Goal: Task Accomplishment & Management: Use online tool/utility

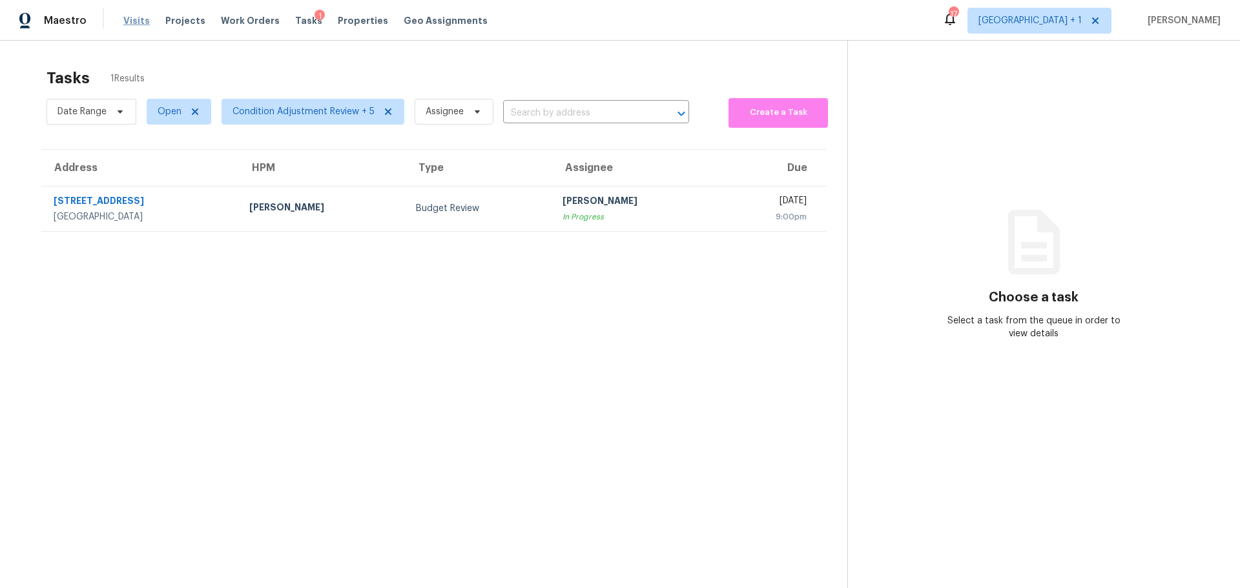
click at [130, 25] on span "Visits" at bounding box center [136, 20] width 26 height 13
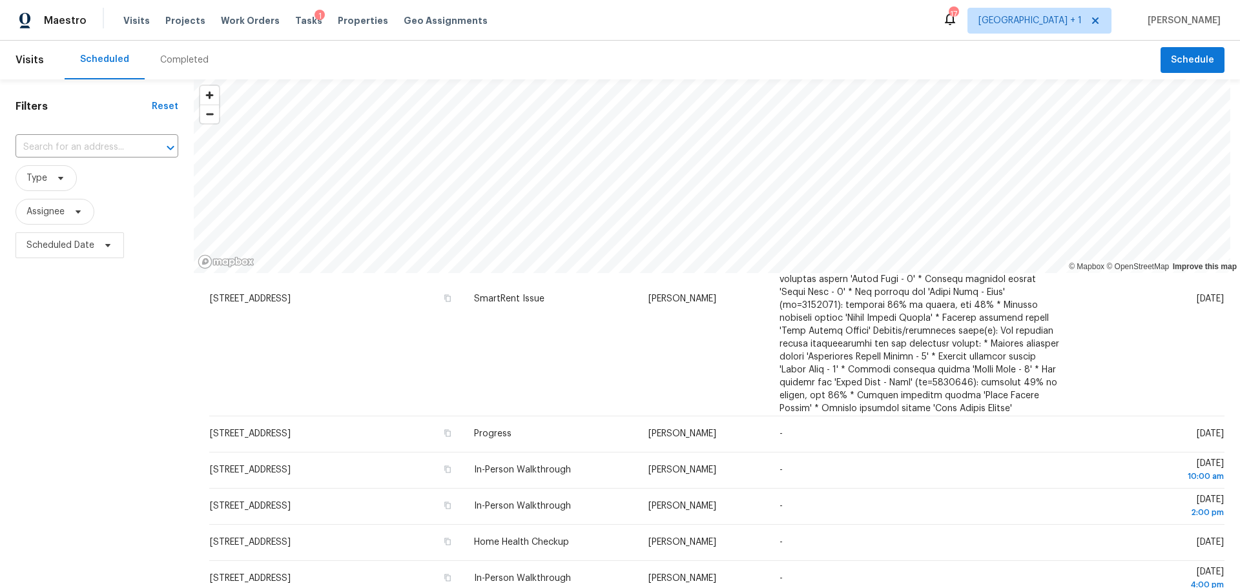
scroll to position [129, 0]
click at [184, 59] on div "Completed" at bounding box center [184, 60] width 48 height 13
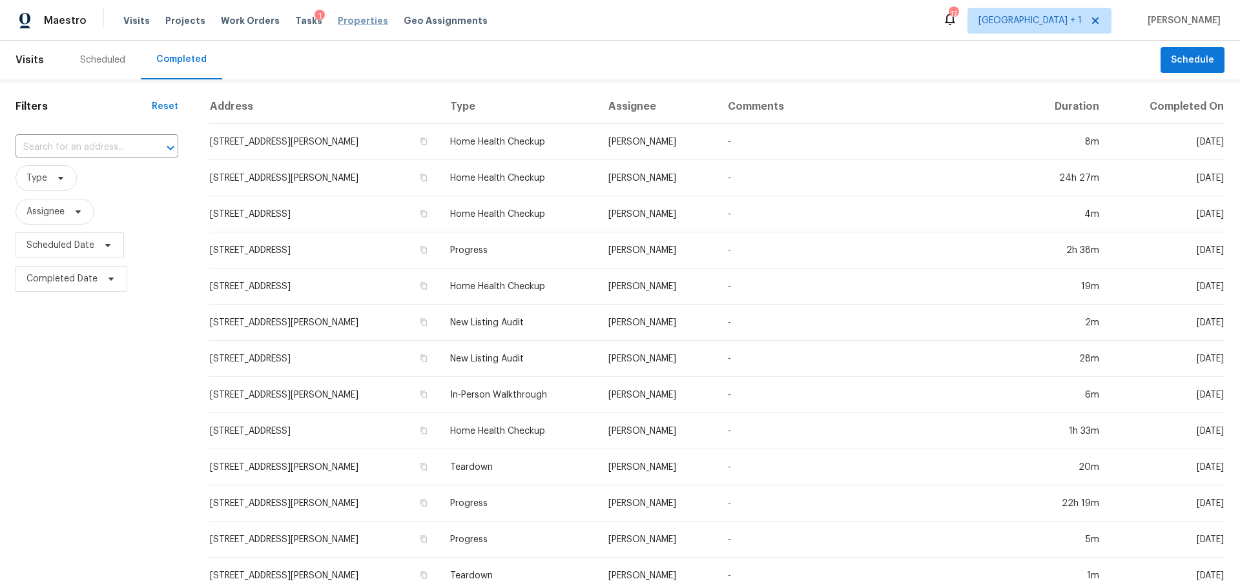
click at [344, 26] on span "Properties" at bounding box center [363, 20] width 50 height 13
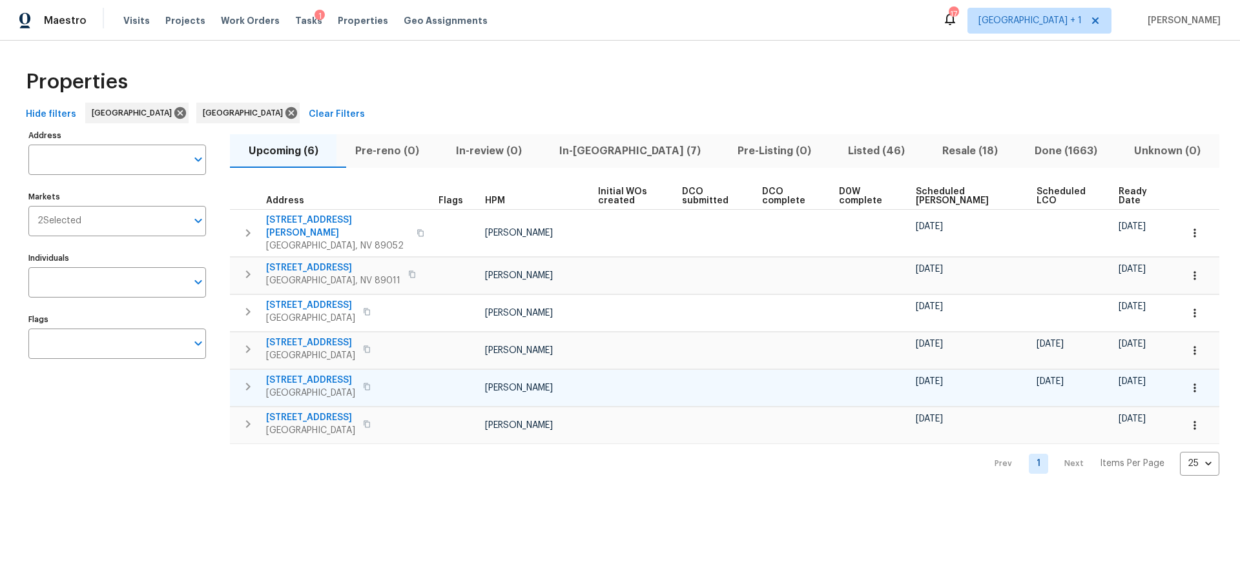
click at [355, 374] on span "[STREET_ADDRESS]" at bounding box center [310, 380] width 89 height 13
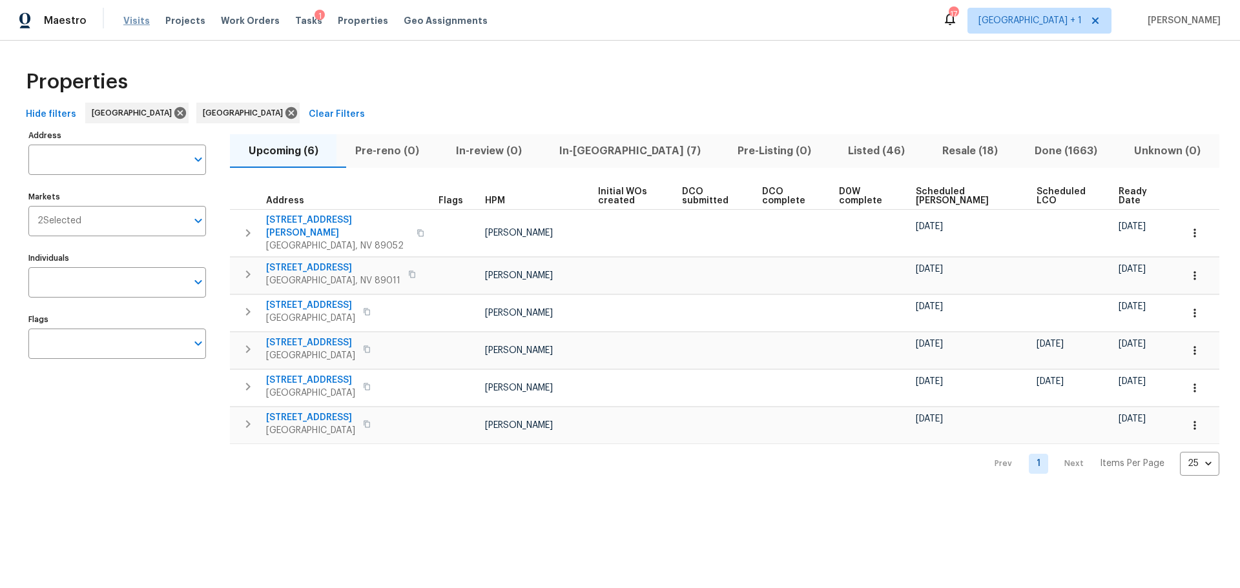
click at [138, 19] on span "Visits" at bounding box center [136, 20] width 26 height 13
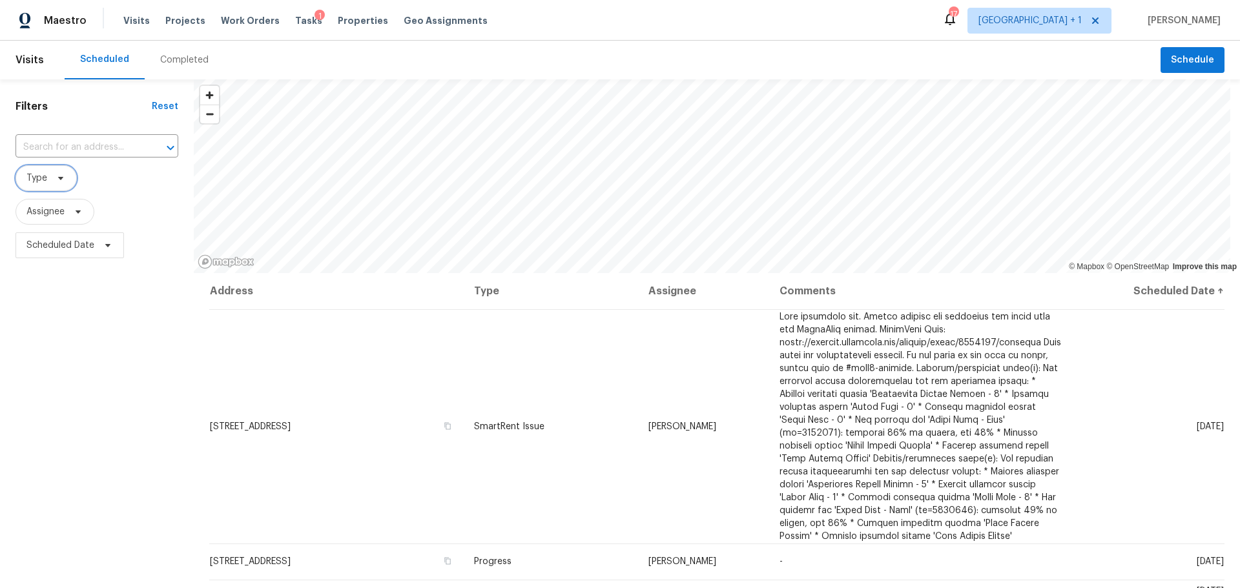
click at [59, 180] on icon at bounding box center [61, 178] width 10 height 10
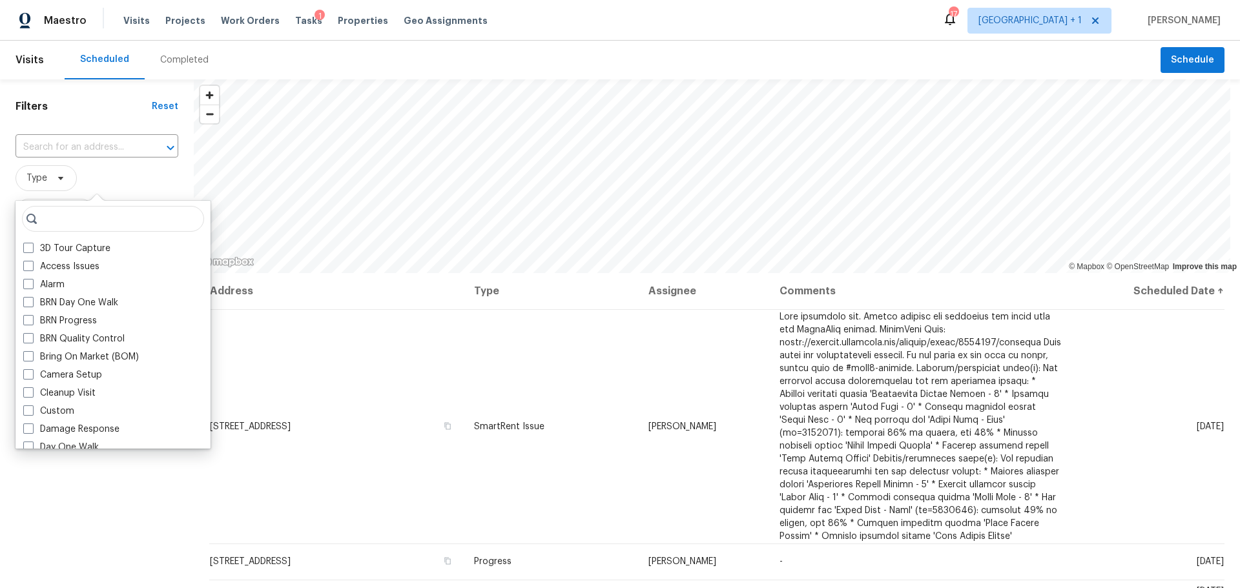
click at [117, 179] on span "Type" at bounding box center [96, 178] width 163 height 26
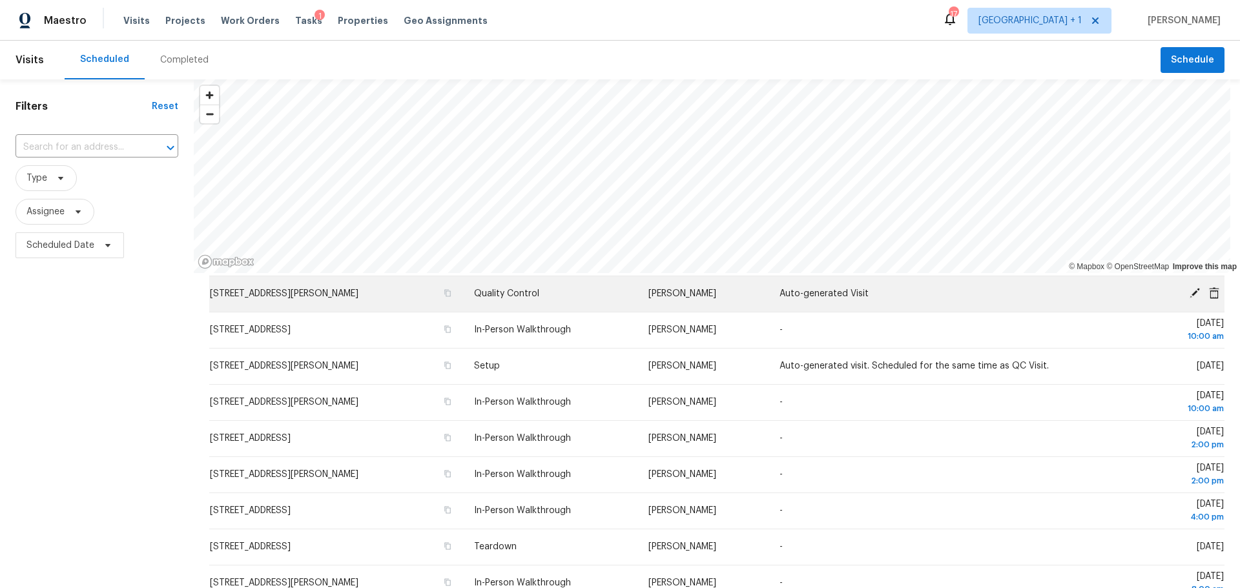
scroll to position [522, 0]
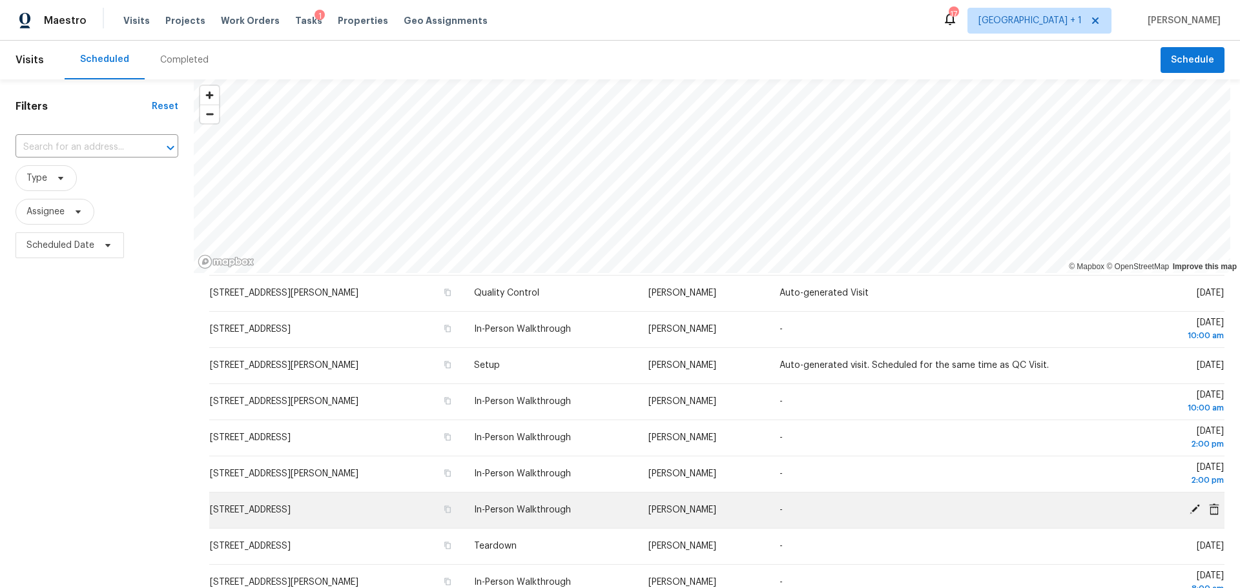
click at [1189, 508] on icon at bounding box center [1194, 509] width 10 height 10
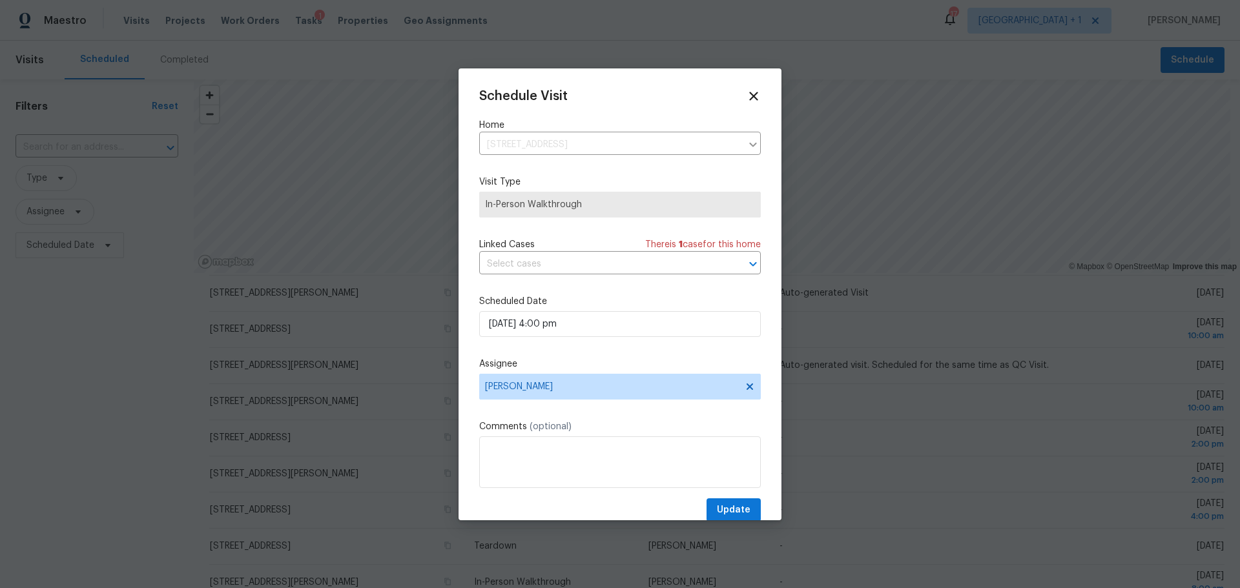
click at [617, 205] on span "In-Person Walkthrough" at bounding box center [620, 204] width 270 height 13
click at [749, 96] on icon at bounding box center [753, 96] width 9 height 9
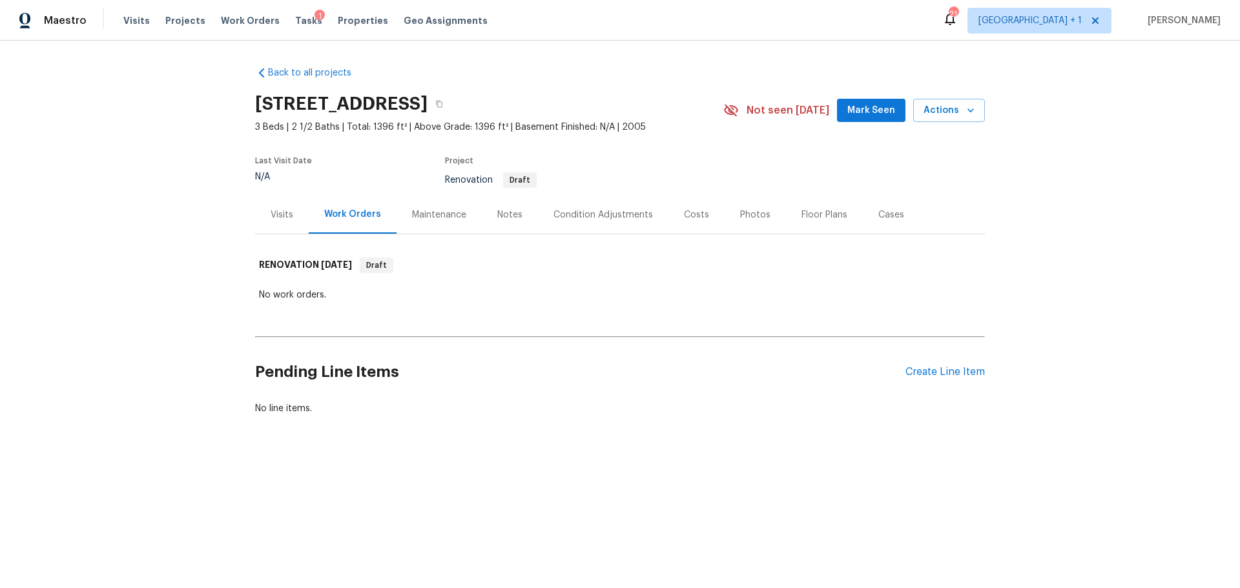
click at [286, 214] on div "Visits" at bounding box center [282, 215] width 23 height 13
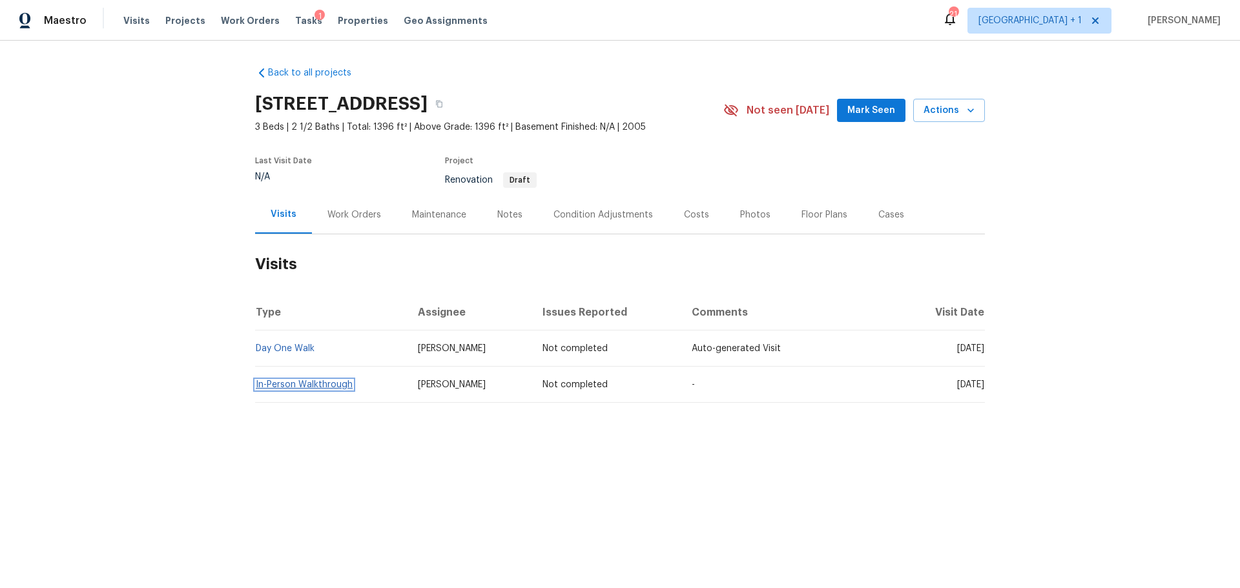
click at [311, 383] on link "In-Person Walkthrough" at bounding box center [304, 384] width 97 height 9
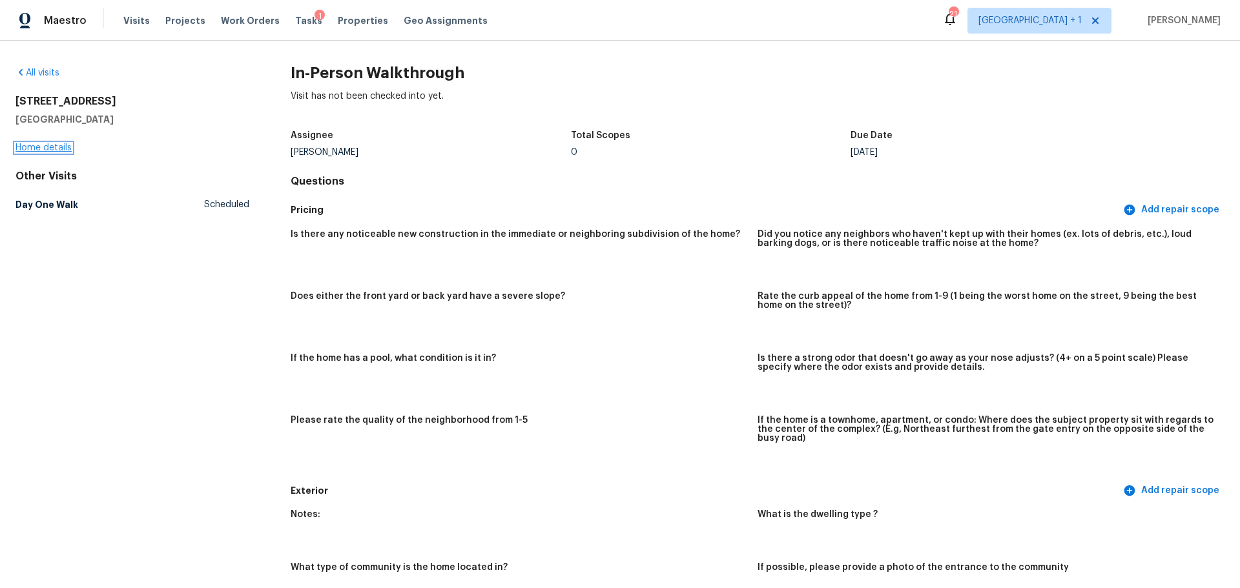
click at [52, 147] on link "Home details" at bounding box center [43, 147] width 56 height 9
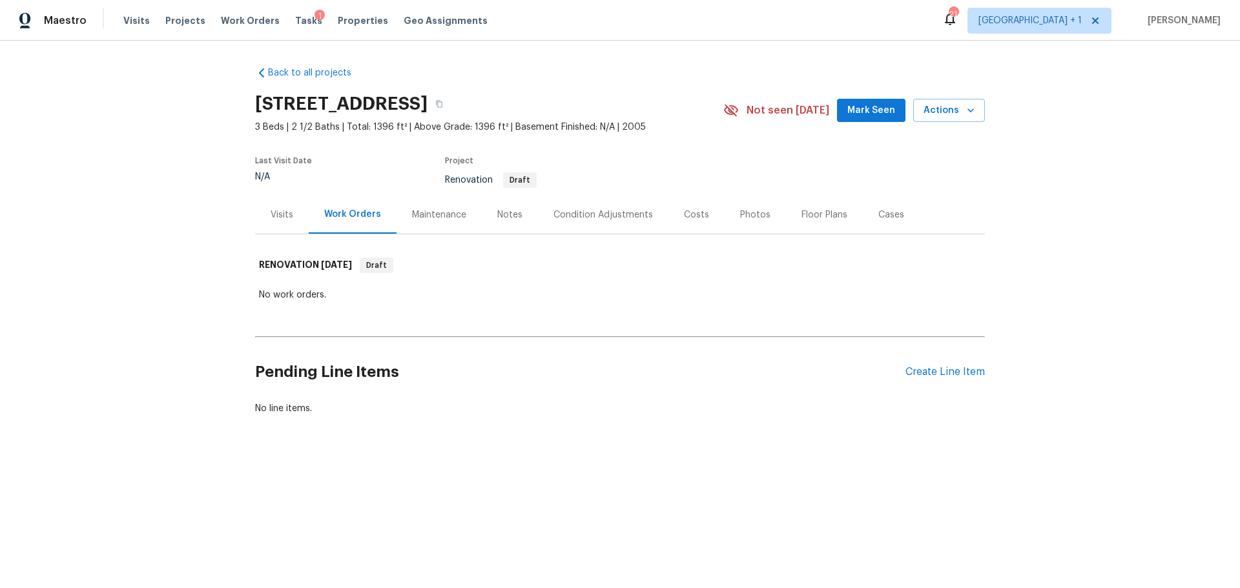
click at [569, 217] on div "Condition Adjustments" at bounding box center [602, 215] width 99 height 13
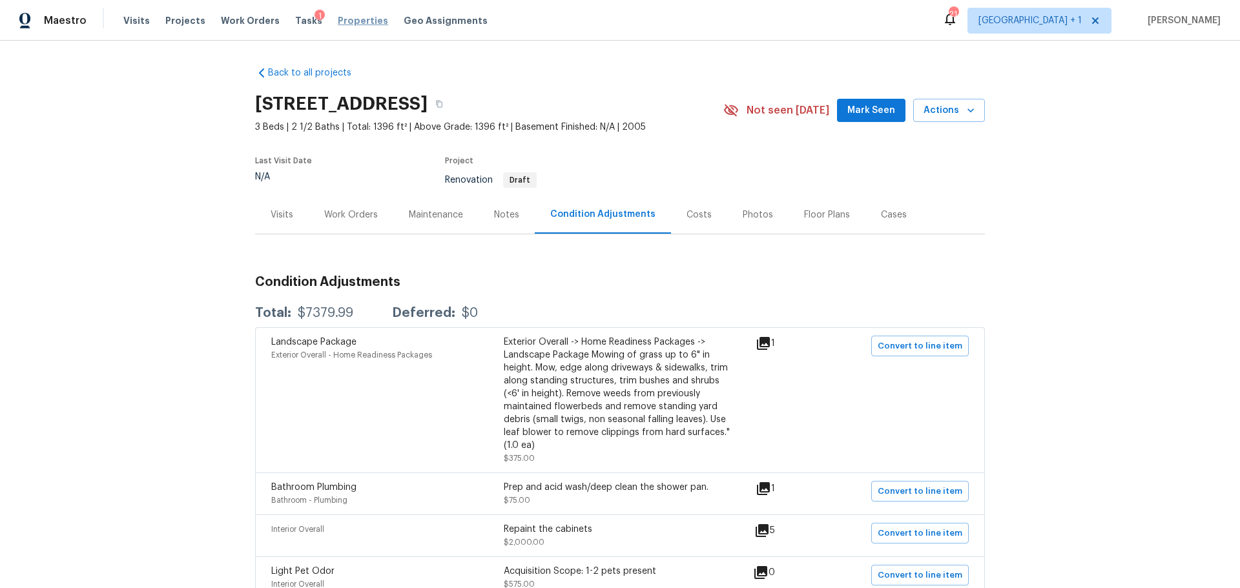
click at [338, 18] on span "Properties" at bounding box center [363, 20] width 50 height 13
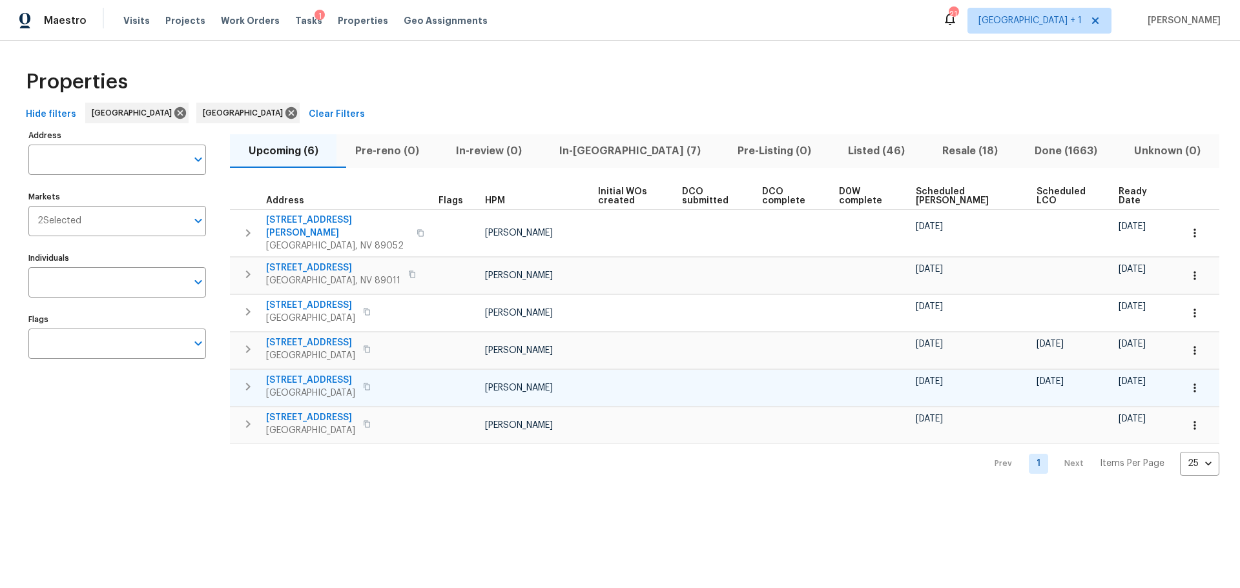
click at [1188, 382] on icon "button" at bounding box center [1194, 388] width 13 height 13
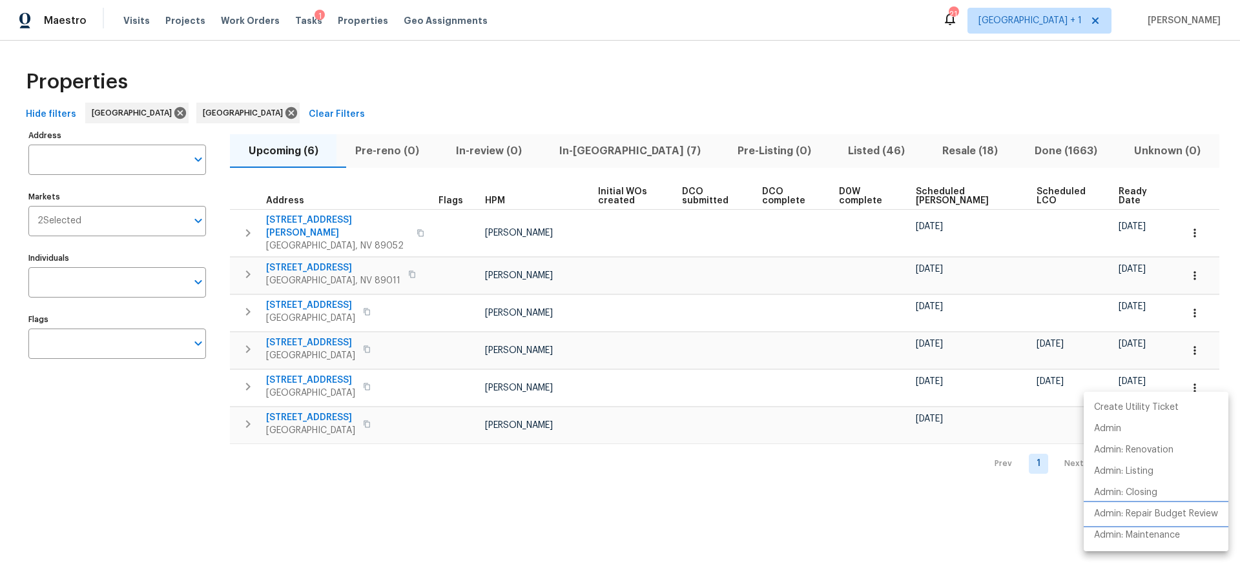
click at [1133, 515] on p "Admin: Repair Budget Review" at bounding box center [1156, 514] width 124 height 14
click at [353, 369] on div at bounding box center [620, 294] width 1240 height 588
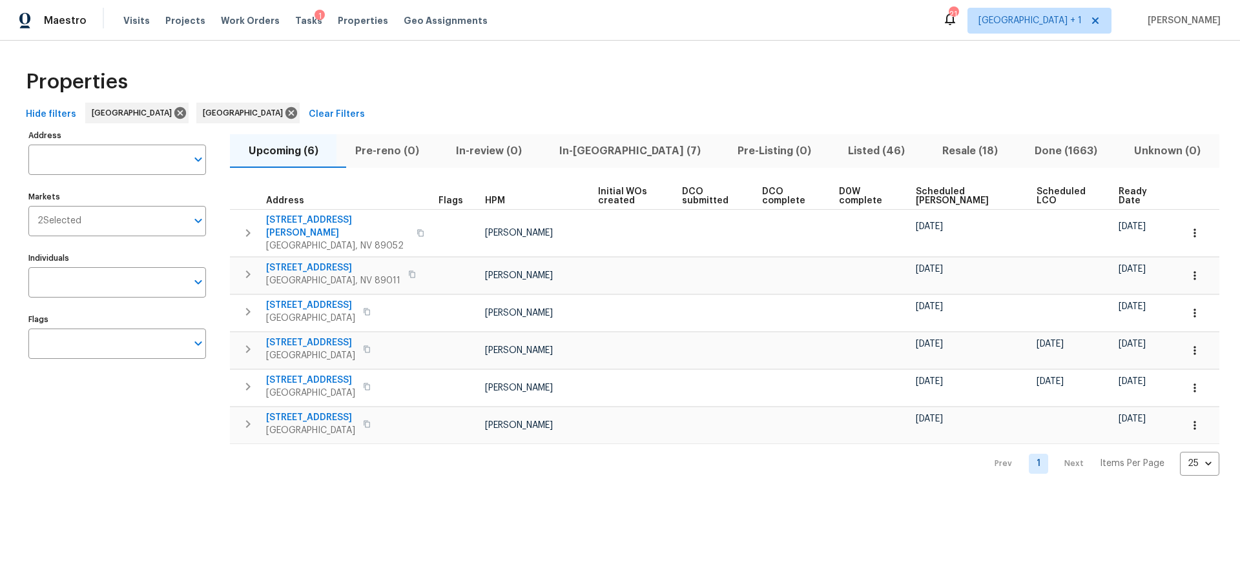
click at [353, 374] on span "[STREET_ADDRESS]" at bounding box center [310, 380] width 89 height 13
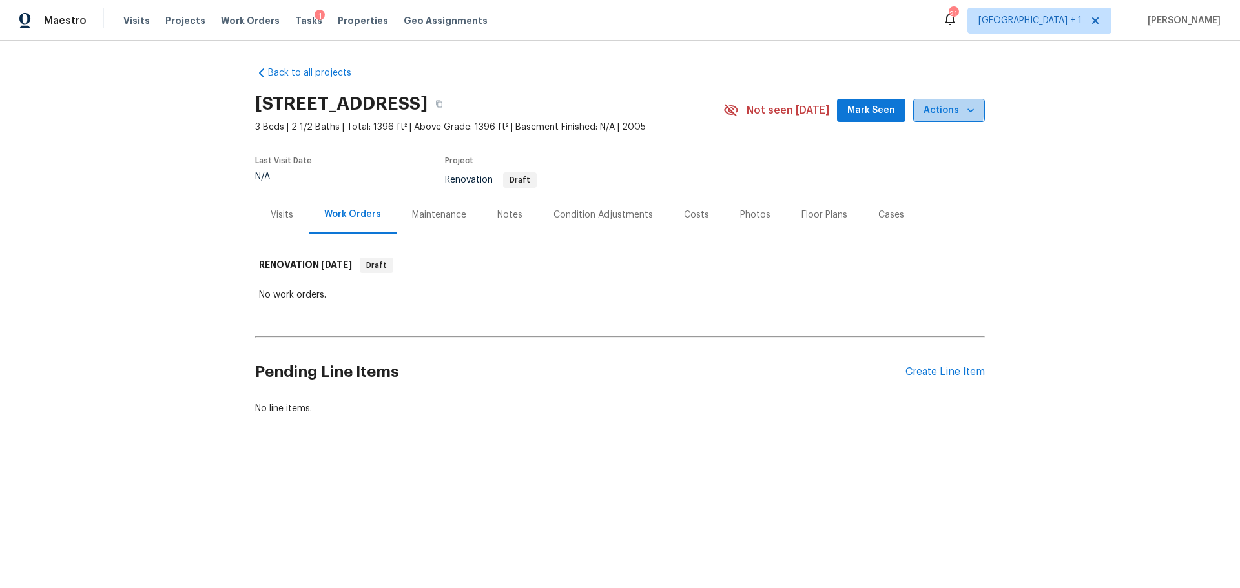
click at [926, 109] on span "Actions" at bounding box center [948, 111] width 51 height 16
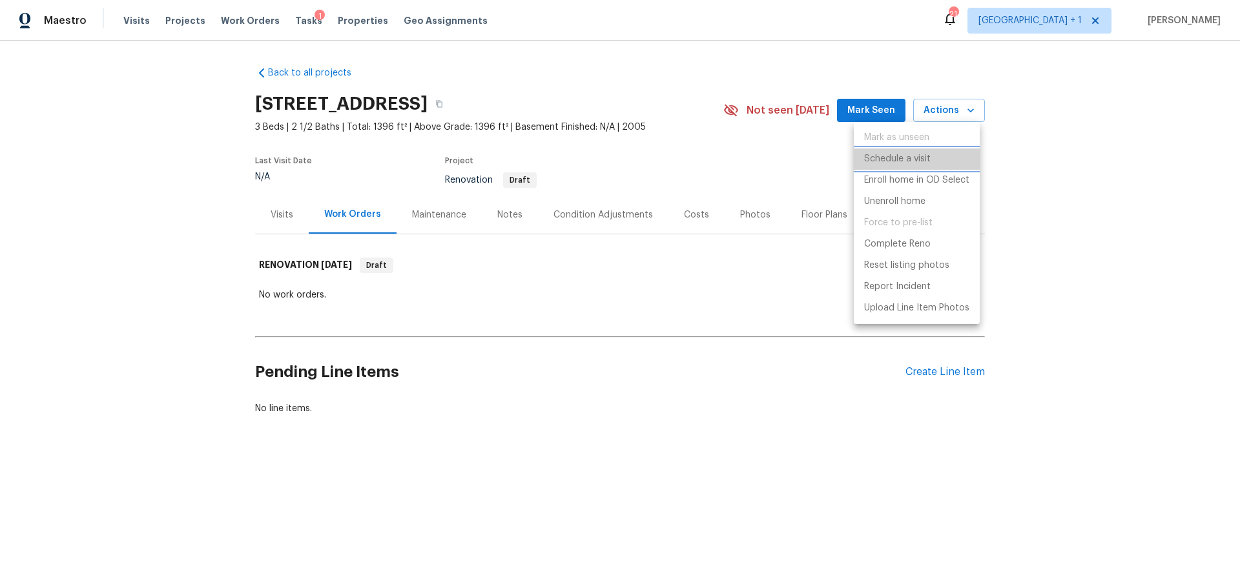
click at [892, 163] on p "Schedule a visit" at bounding box center [897, 159] width 67 height 14
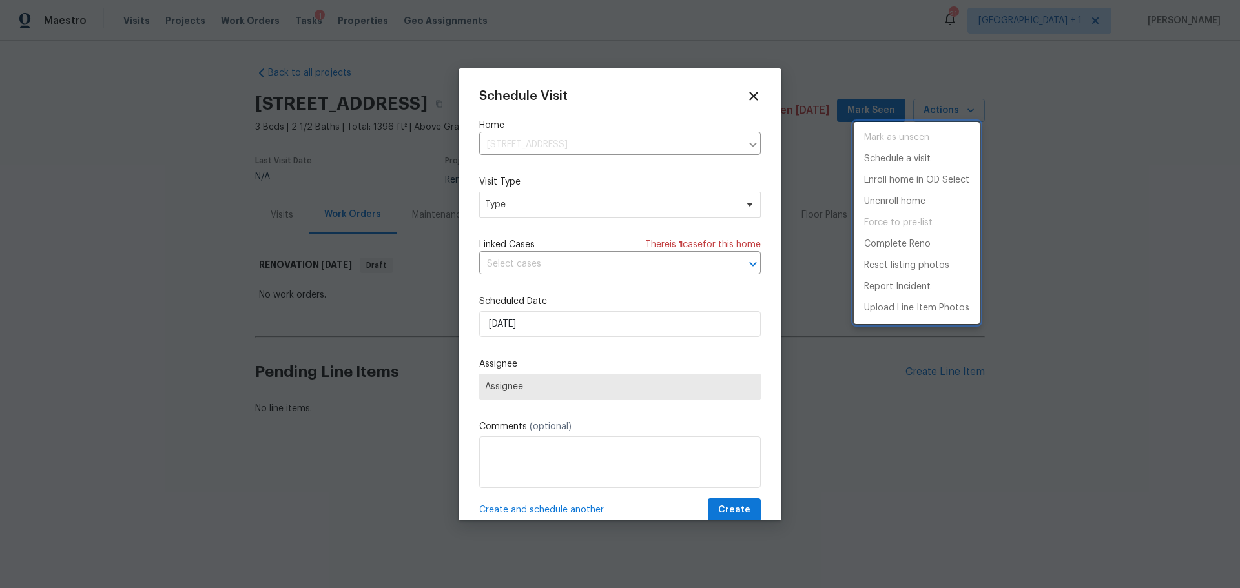
click at [589, 201] on div at bounding box center [620, 294] width 1240 height 588
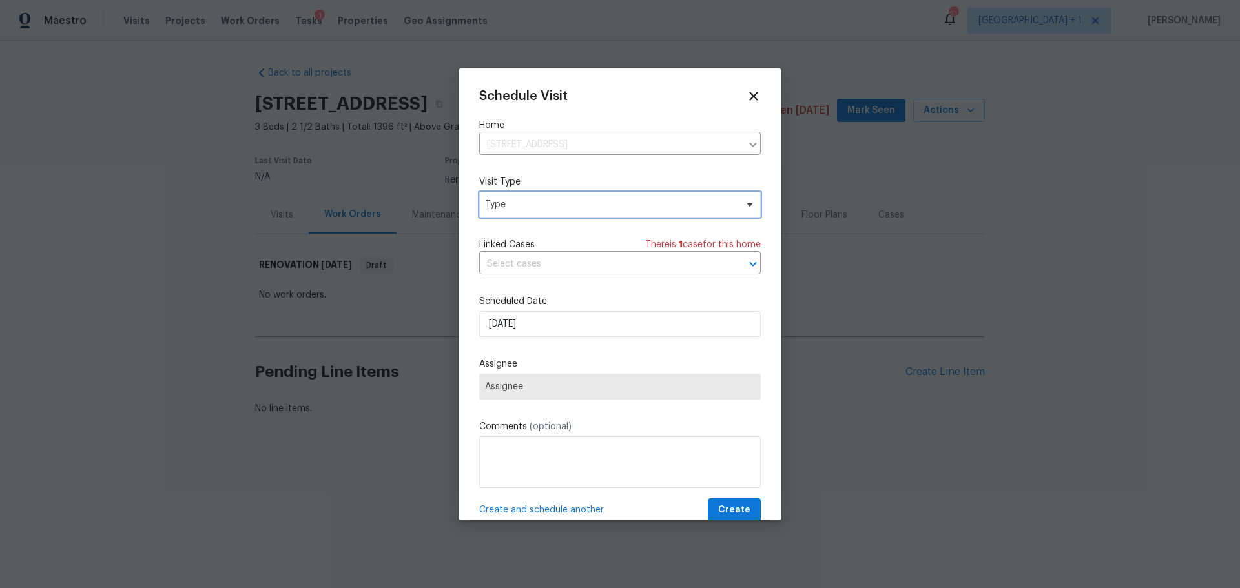
click at [589, 201] on span "Type" at bounding box center [610, 204] width 251 height 13
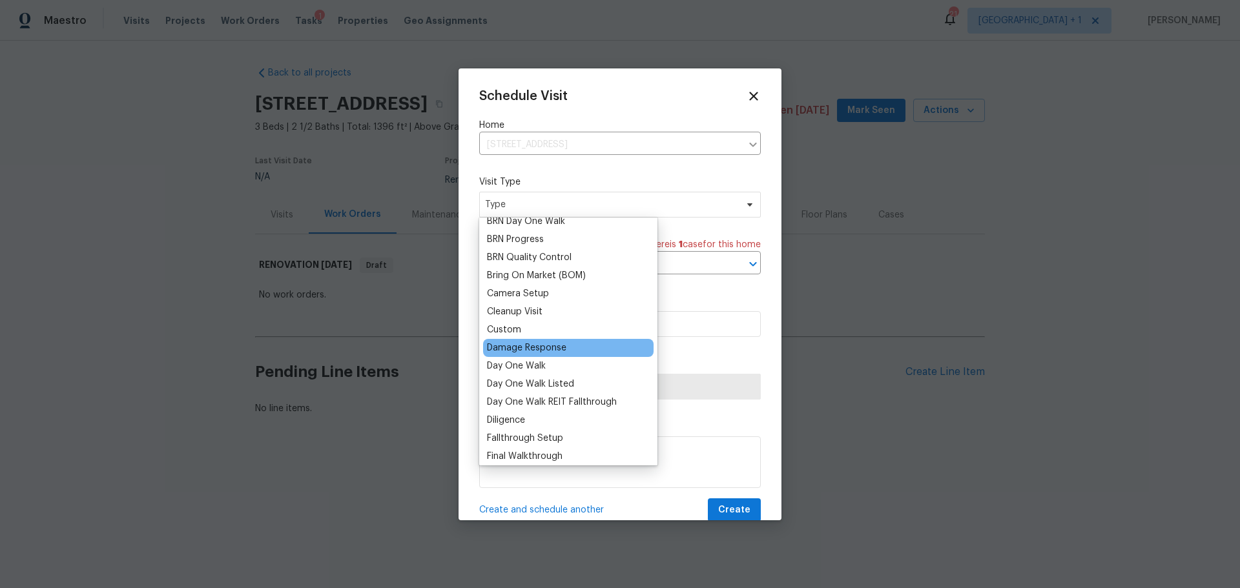
scroll to position [129, 0]
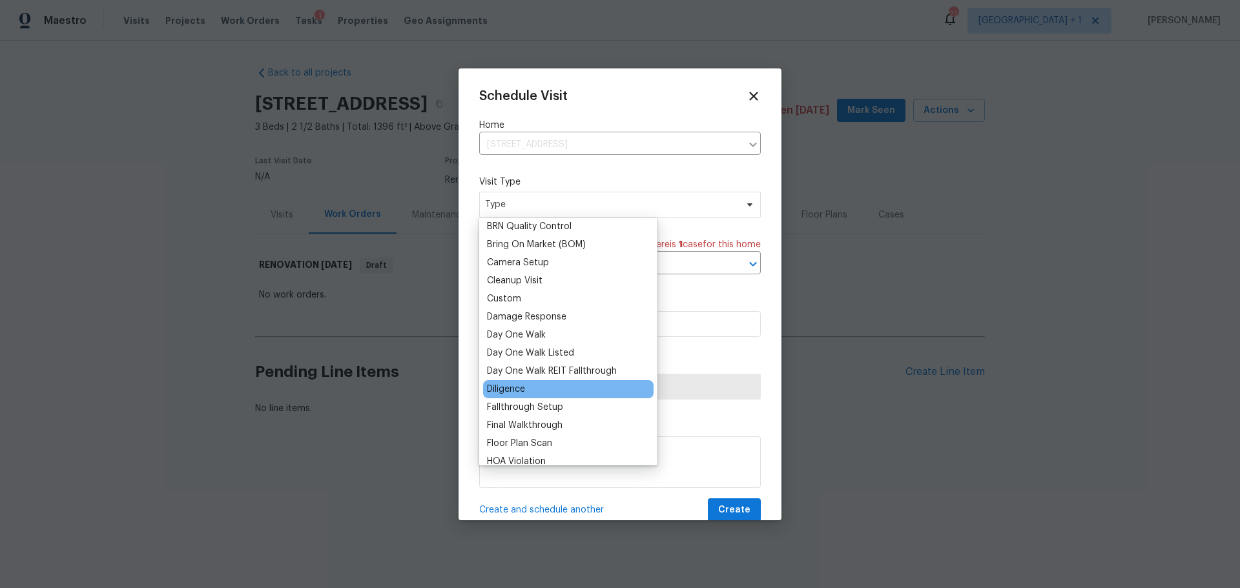
click at [570, 385] on div "Diligence" at bounding box center [568, 389] width 170 height 18
click at [512, 392] on div "Diligence" at bounding box center [506, 389] width 38 height 13
type input "10/01/2025 4:47 pm"
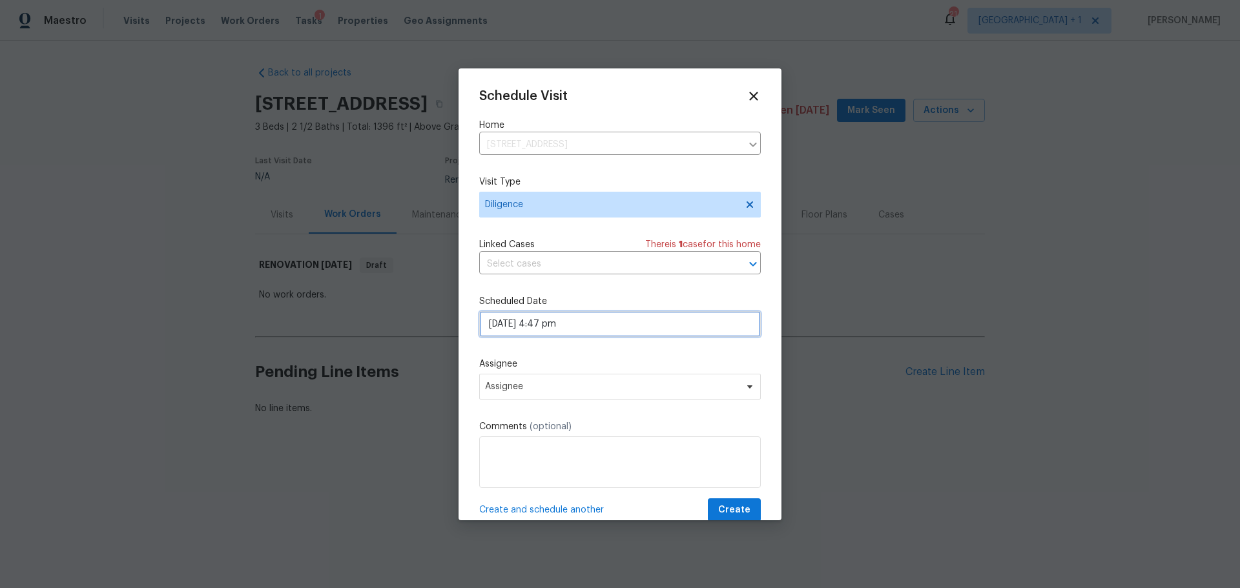
select select "pm"
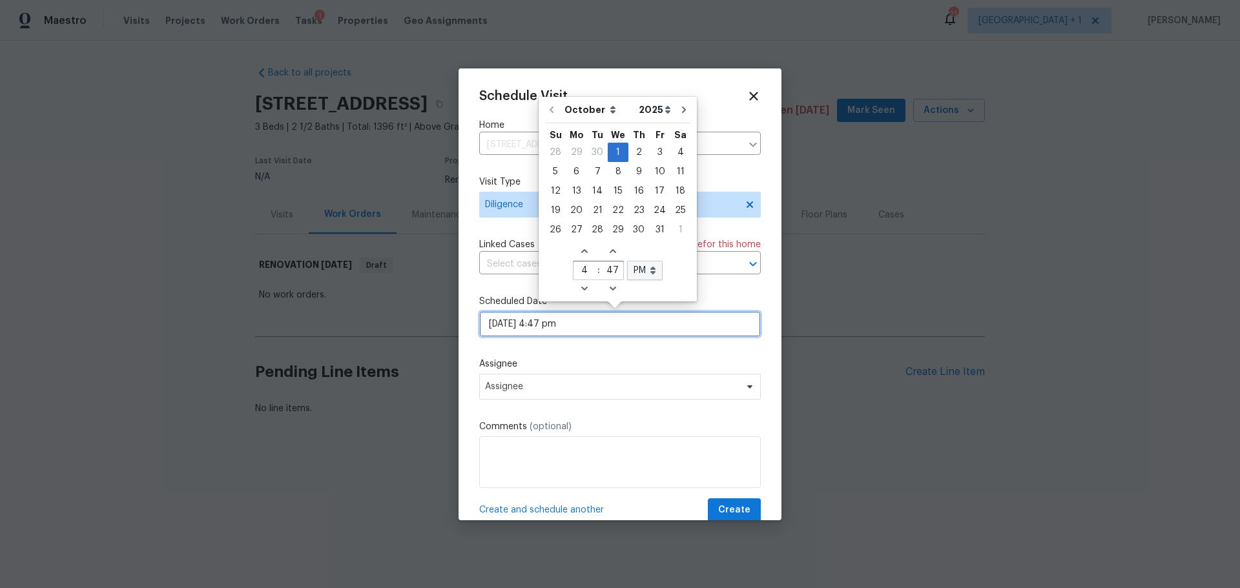
click at [526, 325] on input "10/01/2025 4:47 pm" at bounding box center [620, 324] width 282 height 26
click at [632, 147] on div "2" at bounding box center [638, 152] width 21 height 18
type input "10/02/2025 4:47 pm"
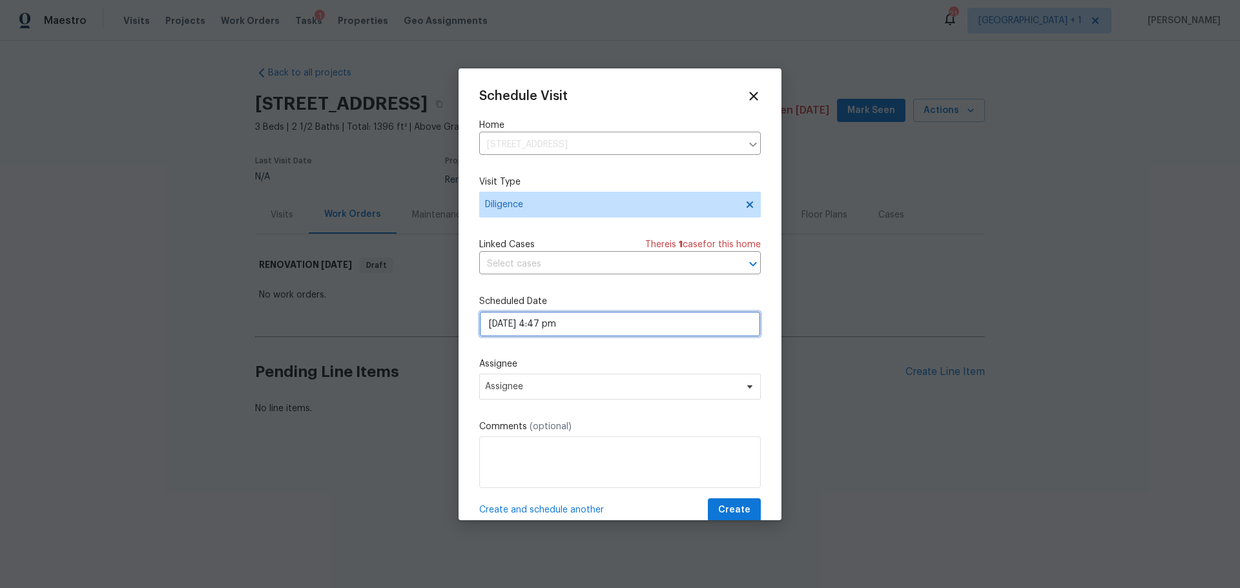
select select "pm"
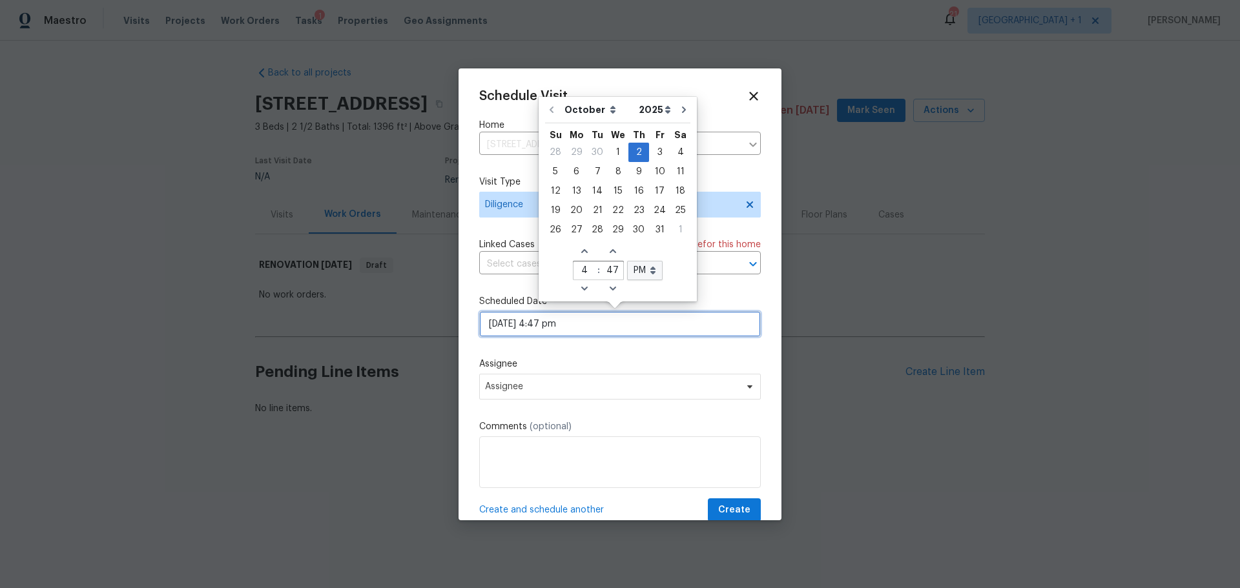
click at [569, 323] on input "10/02/2025 4:47 pm" at bounding box center [620, 324] width 282 height 26
click at [579, 285] on icon "Decrease hours (12hr clock)" at bounding box center [584, 288] width 10 height 10
type input "10/02/2025 3:47 pm"
type input "3"
click at [579, 285] on icon "Decrease hours (12hr clock)" at bounding box center [584, 288] width 10 height 10
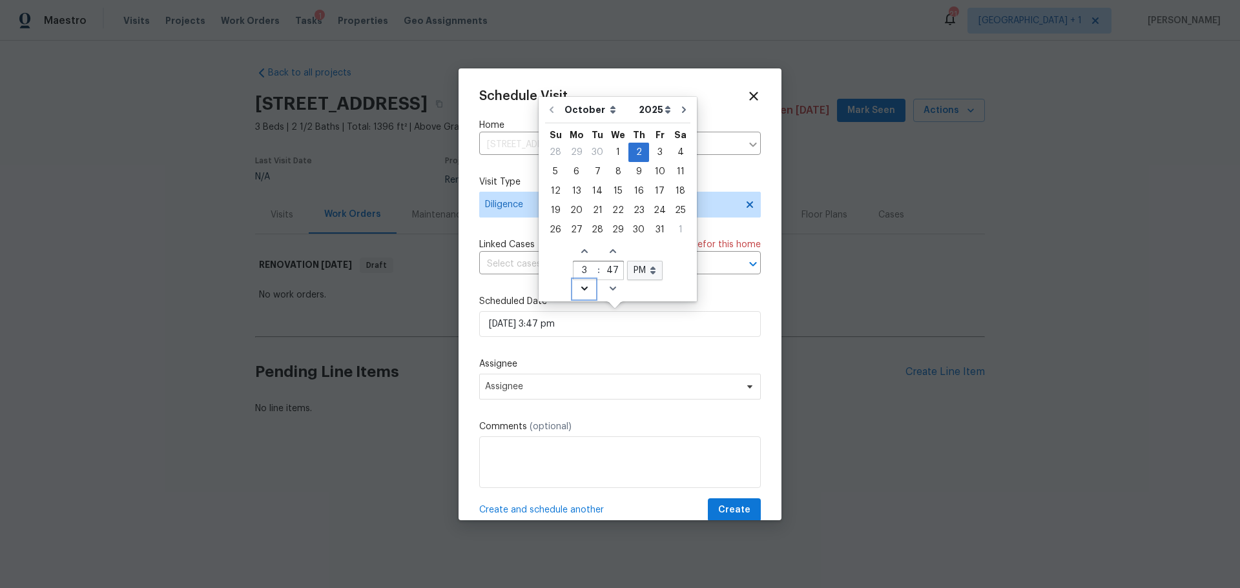
type input "10/02/2025 2:47 pm"
type input "2"
click at [579, 285] on icon "Decrease hours (12hr clock)" at bounding box center [584, 288] width 10 height 10
type input "10/02/2025 1:47 pm"
type input "1"
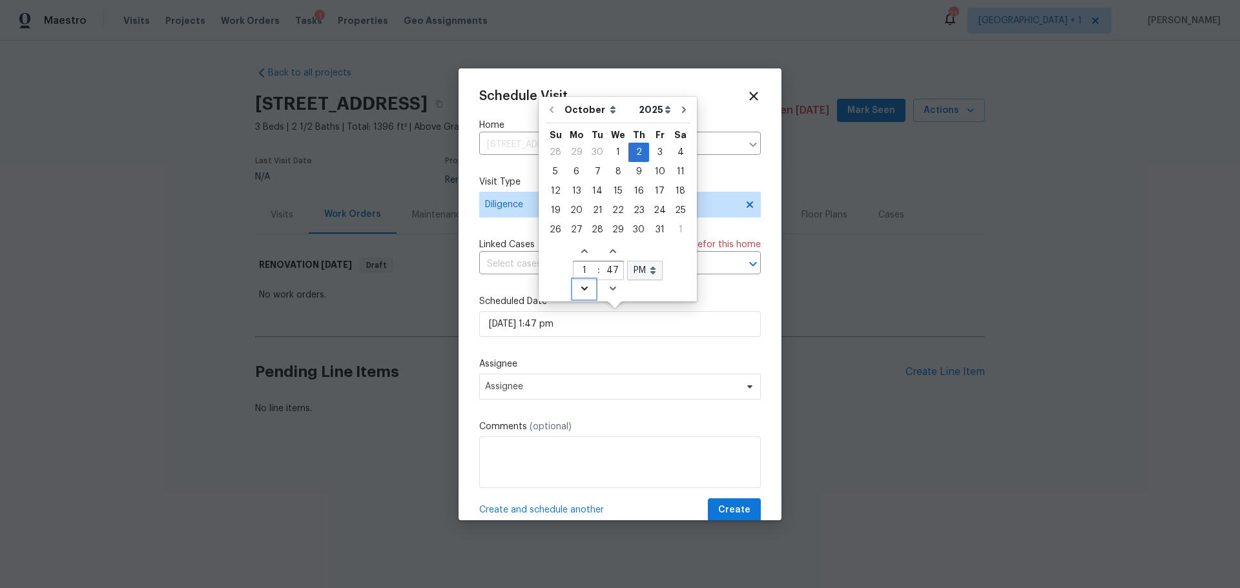
click at [579, 285] on icon "Decrease hours (12hr clock)" at bounding box center [584, 288] width 10 height 10
type input "10/02/2025 12:47 pm"
type input "12"
click at [579, 251] on icon "Increase hours (12hr clock)" at bounding box center [584, 251] width 10 height 10
type input "10/02/2025 1:47 pm"
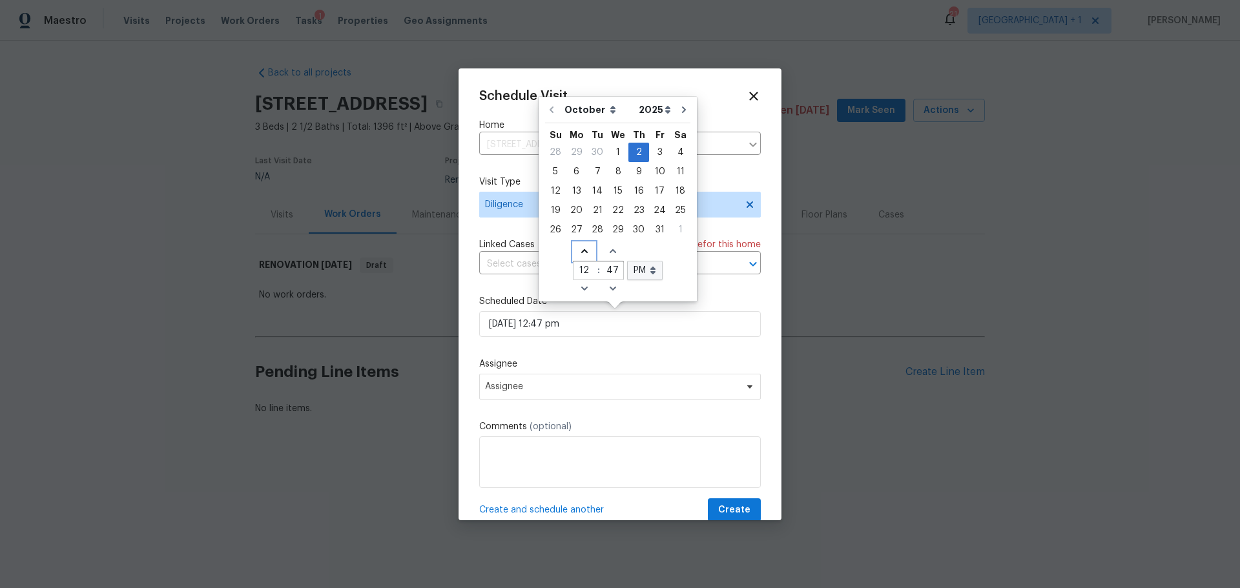
type input "1"
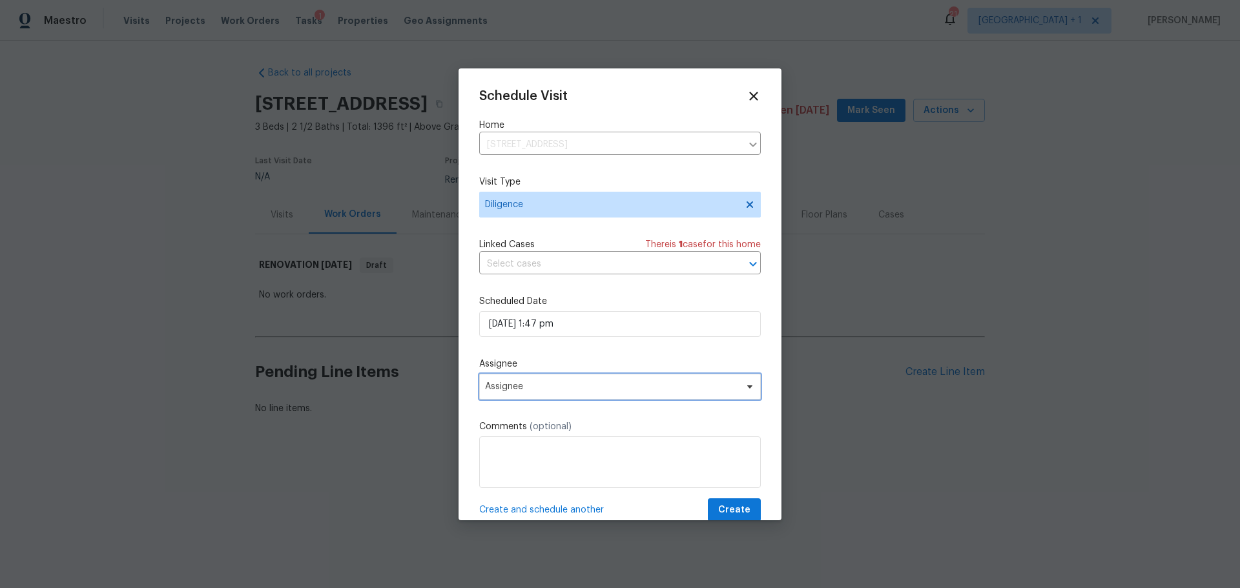
click at [533, 382] on span "Assignee" at bounding box center [611, 387] width 253 height 10
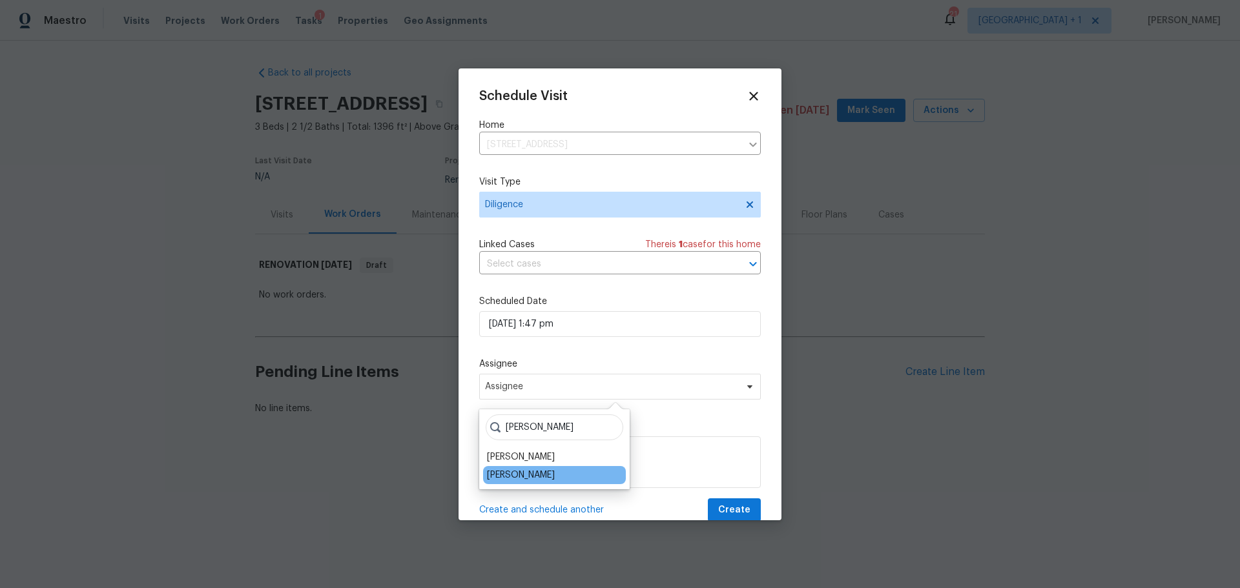
type input "ana"
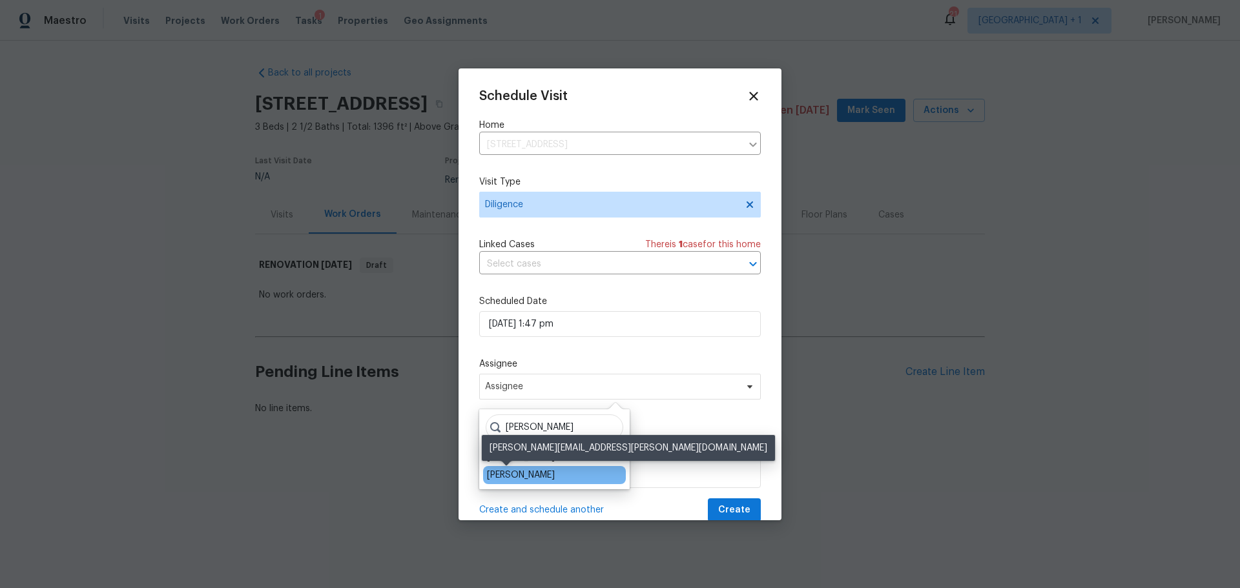
click at [509, 475] on div "[PERSON_NAME]" at bounding box center [521, 475] width 68 height 13
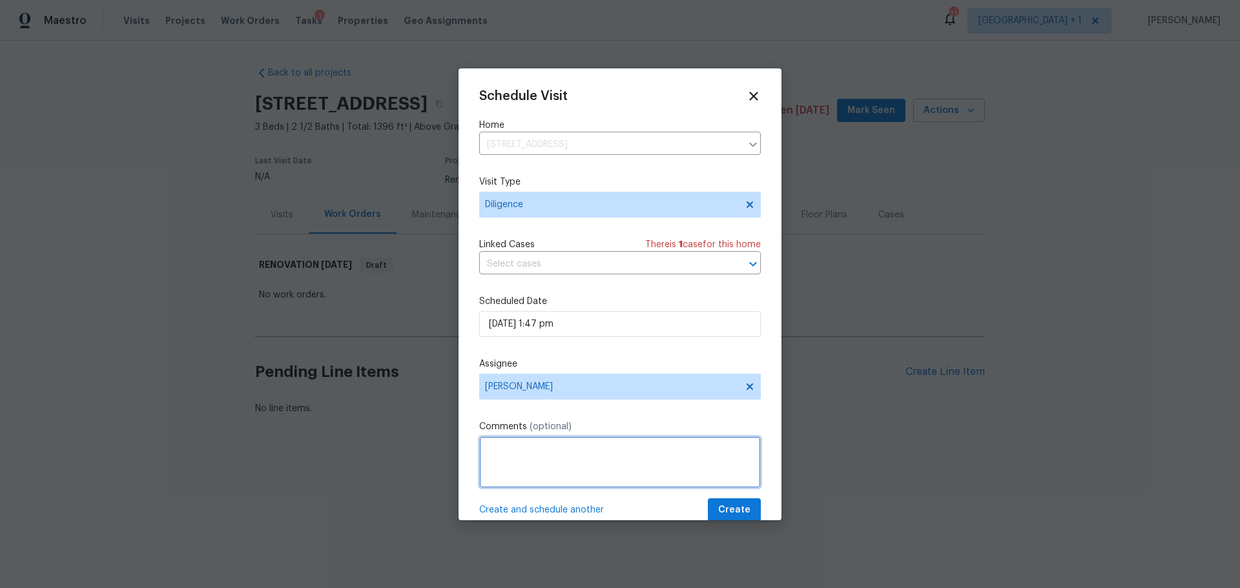
click at [546, 455] on textarea at bounding box center [620, 462] width 282 height 52
type textarea "PM"
click at [719, 502] on span "Create" at bounding box center [734, 510] width 32 height 16
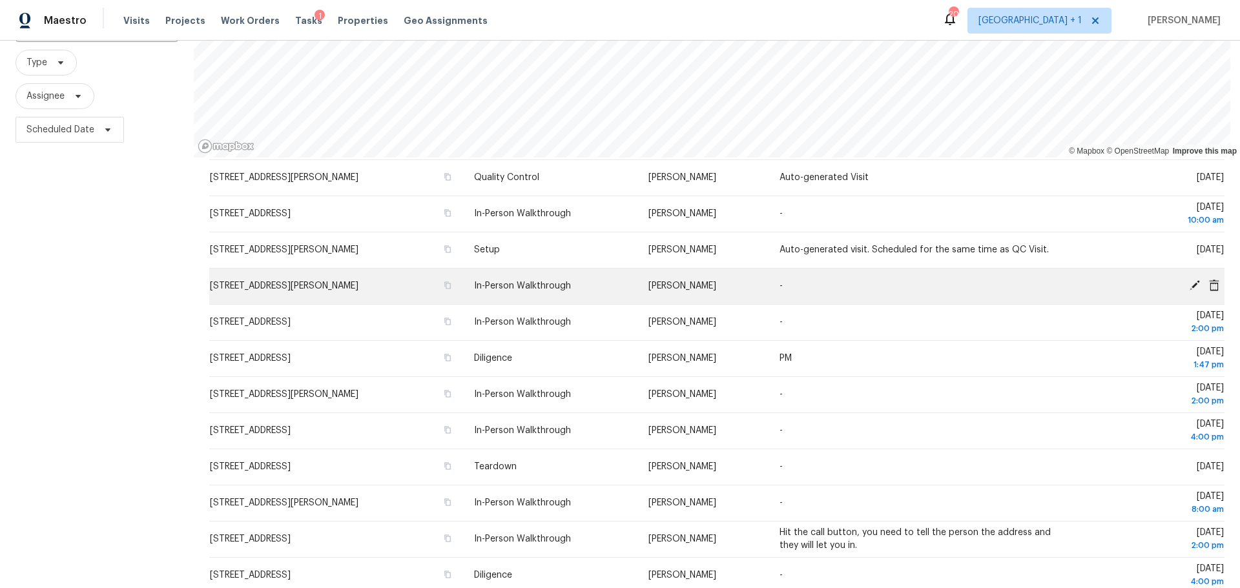
scroll to position [129, 0]
